Goal: Task Accomplishment & Management: Complete application form

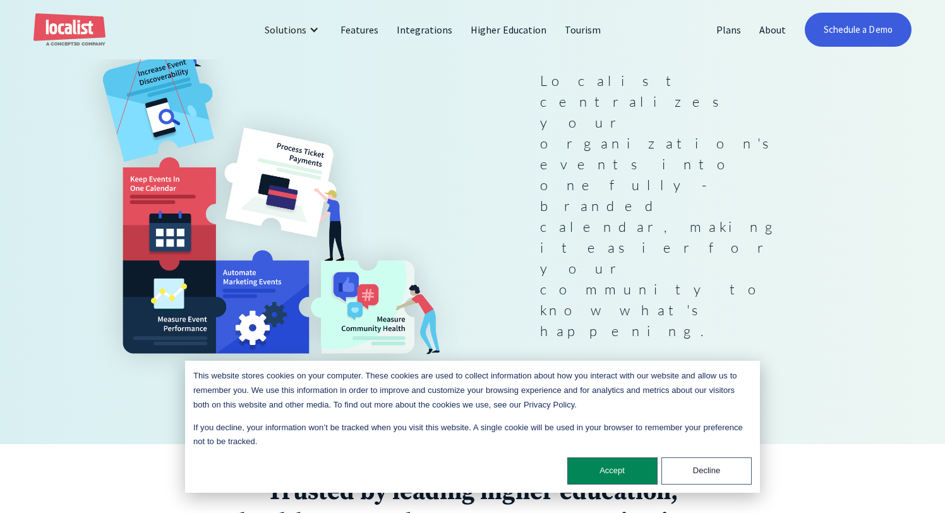
click at [451, 140] on img at bounding box center [270, 169] width 405 height 435
click at [689, 121] on div "Centralize your events into a single, easy to use calendar. Localist centralize…" at bounding box center [675, 186] width 270 height 482
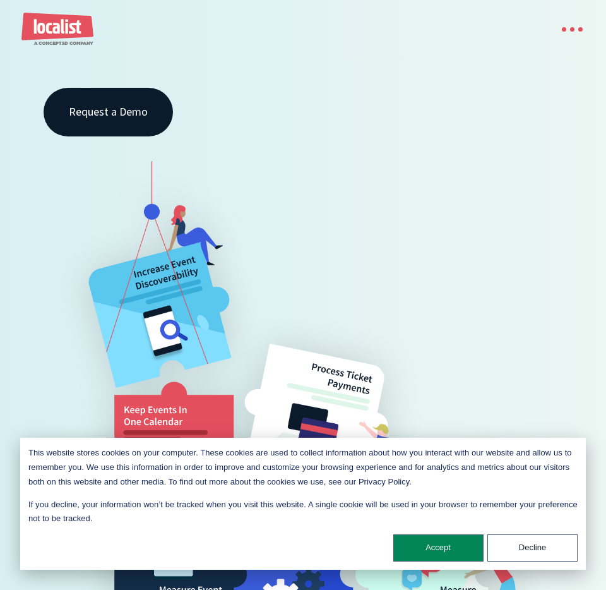
scroll to position [189, 0]
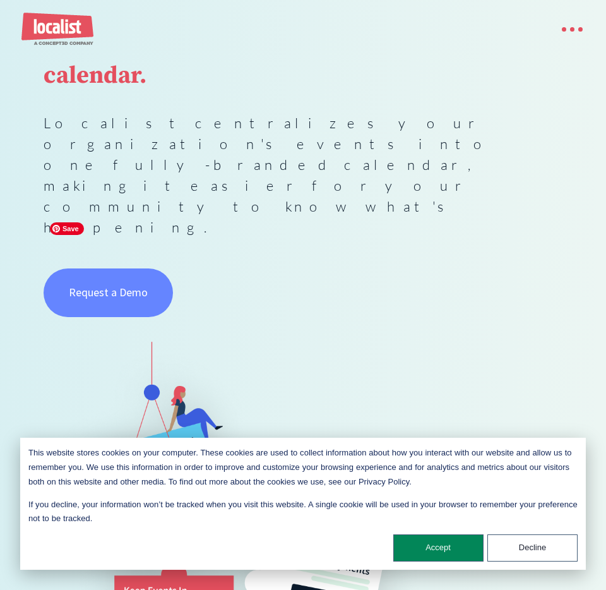
click at [80, 268] on link "Request a Demo" at bounding box center [109, 292] width 130 height 48
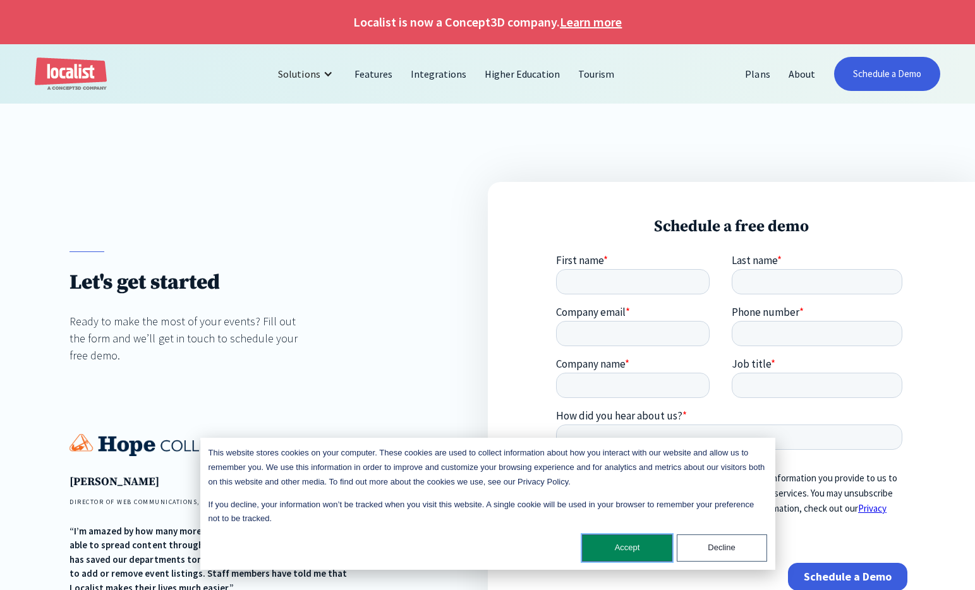
click at [606, 553] on button "Accept" at bounding box center [627, 547] width 90 height 27
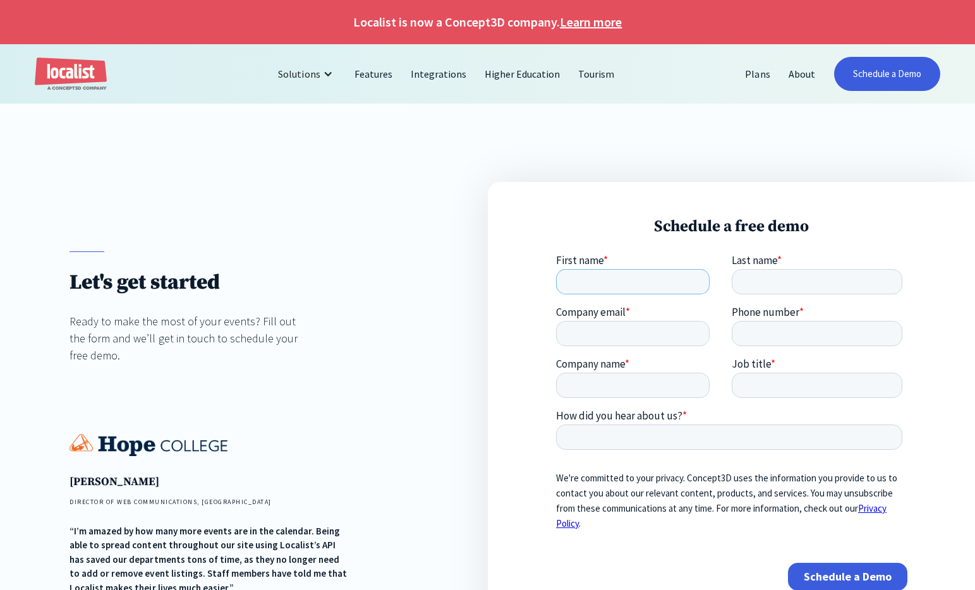
click at [606, 286] on input "First name *" at bounding box center [632, 280] width 154 height 25
type input "PJ"
type input "Loury"
type input "pjloury@ucsd.edu"
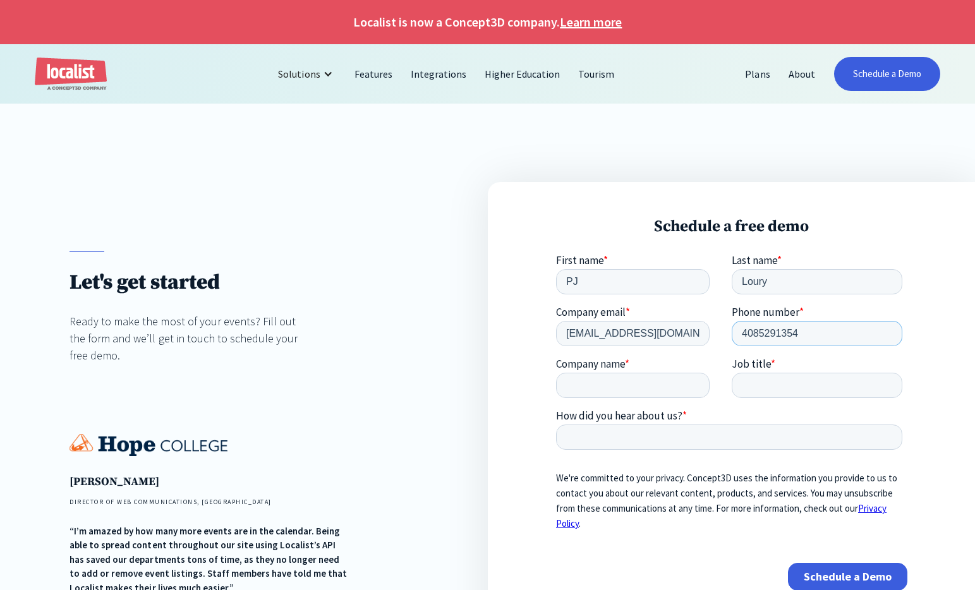
type input "4085291354"
type input "UCSD Alumni Board"
type input "Direc"
type input "VP Alumni Engagement"
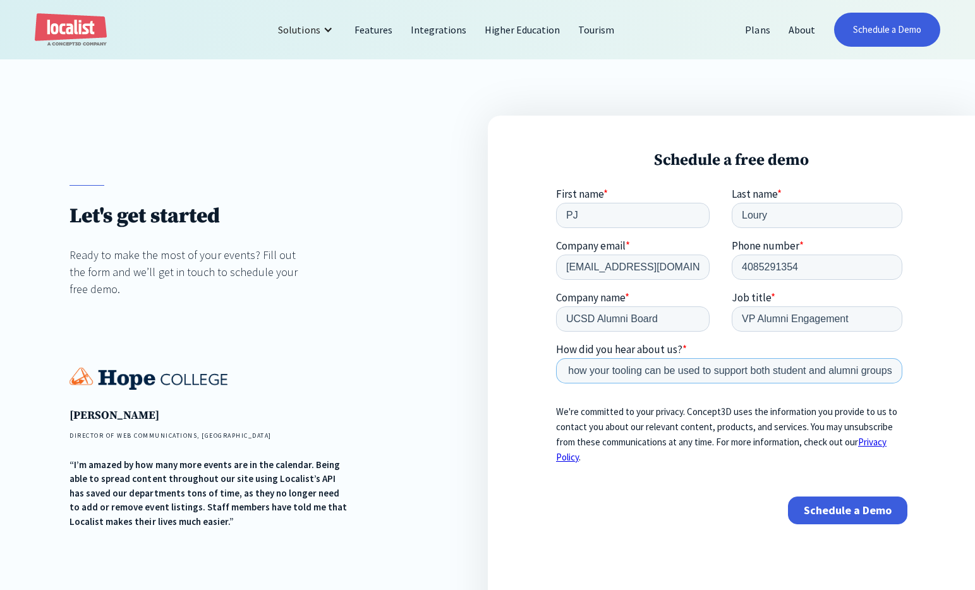
scroll to position [68, 0]
type input "UCSD is rolling out LocalList and I'd like to better understand how your toolin…"
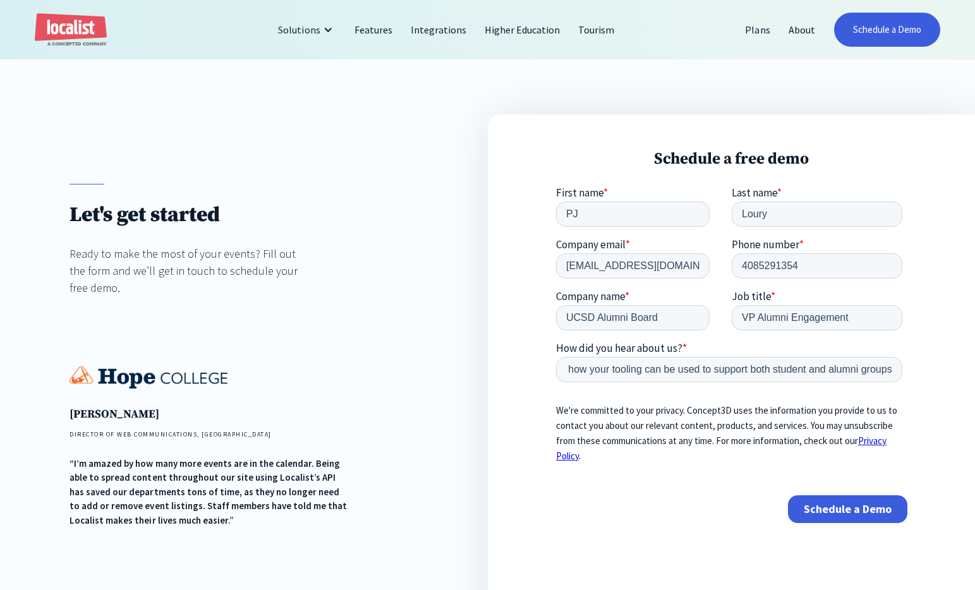
scroll to position [0, 0]
click at [606, 511] on input "Schedule a Demo" at bounding box center [846, 509] width 119 height 28
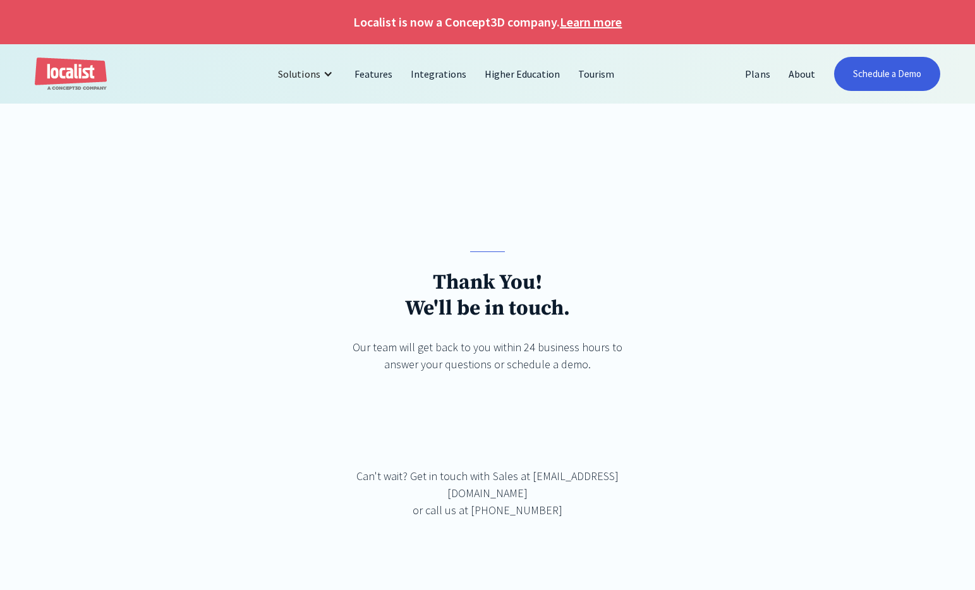
click at [633, 442] on div "Thank You! We'll be in touch. Our team will get back to you within 24 business …" at bounding box center [487, 406] width 696 height 310
